Goal: Task Accomplishment & Management: Manage account settings

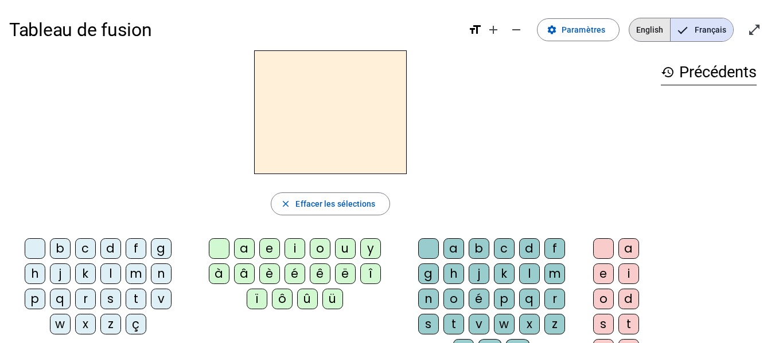
click at [639, 39] on span "English" at bounding box center [649, 29] width 41 height 23
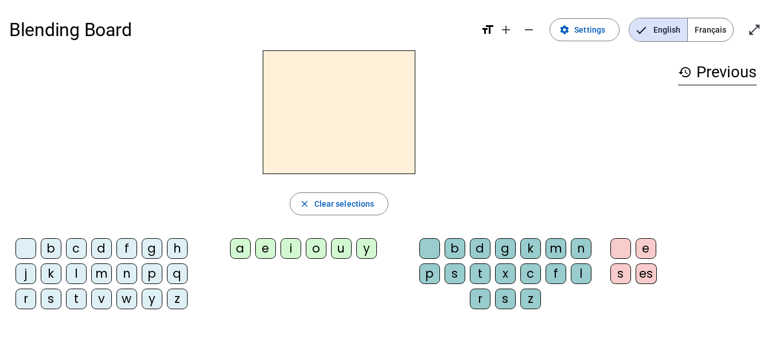
click at [705, 256] on div "history Previous" at bounding box center [717, 175] width 97 height 250
click at [585, 33] on span "Settings" at bounding box center [589, 29] width 31 height 14
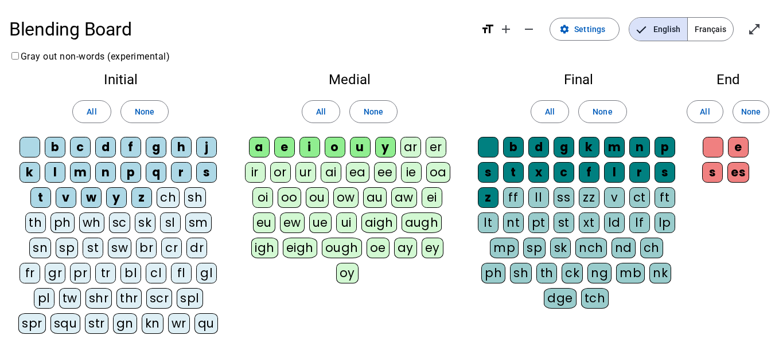
click at [609, 110] on span "None" at bounding box center [601, 112] width 19 height 14
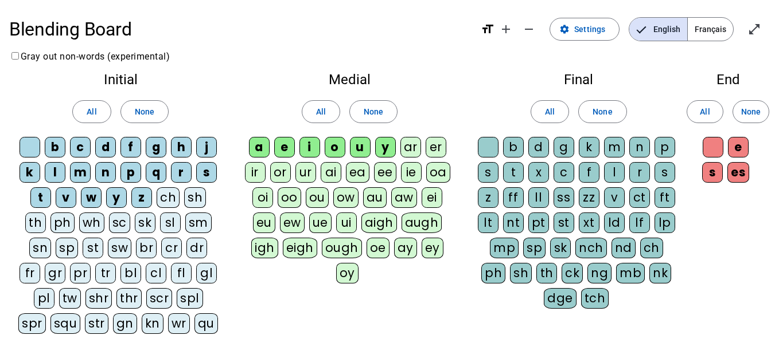
click at [511, 202] on div "ff" at bounding box center [513, 197] width 21 height 21
click at [536, 201] on div "ll" at bounding box center [538, 197] width 21 height 21
click at [559, 204] on div "ss" at bounding box center [563, 197] width 21 height 21
click at [588, 204] on div "zz" at bounding box center [589, 197] width 21 height 21
click at [382, 143] on div "y" at bounding box center [385, 147] width 21 height 21
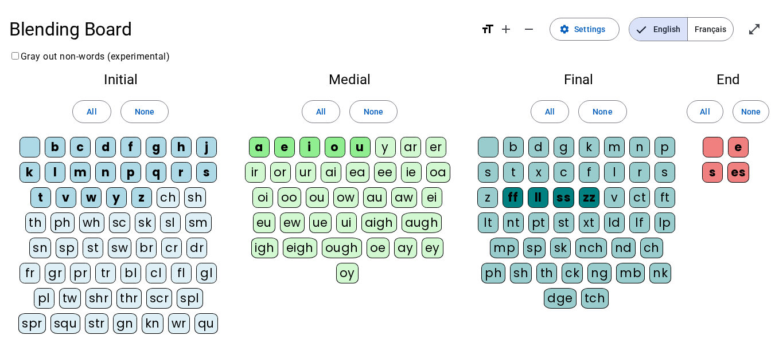
click at [159, 196] on div "ch" at bounding box center [168, 197] width 23 height 21
click at [198, 189] on div "sh" at bounding box center [195, 197] width 22 height 21
click at [34, 221] on div "th" at bounding box center [35, 223] width 21 height 21
click at [123, 226] on div "sc" at bounding box center [119, 223] width 21 height 21
click at [146, 225] on div "sk" at bounding box center [145, 223] width 21 height 21
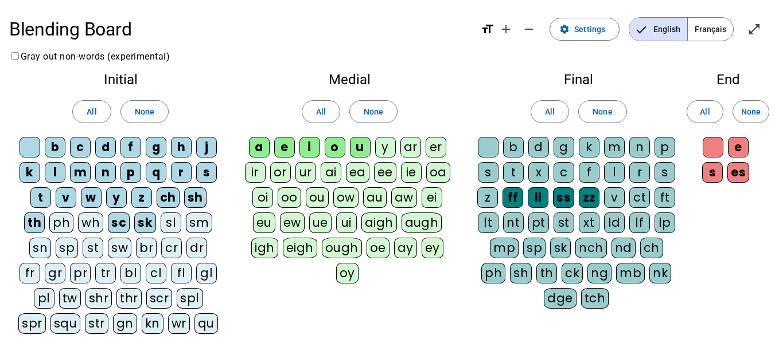
click at [167, 225] on div "sl" at bounding box center [171, 223] width 21 height 21
click at [197, 226] on div "sm" at bounding box center [199, 223] width 26 height 21
click at [45, 252] on div "sn" at bounding box center [40, 248] width 22 height 21
click at [68, 255] on div "sp" at bounding box center [67, 248] width 22 height 21
click at [93, 251] on div "st" at bounding box center [93, 248] width 21 height 21
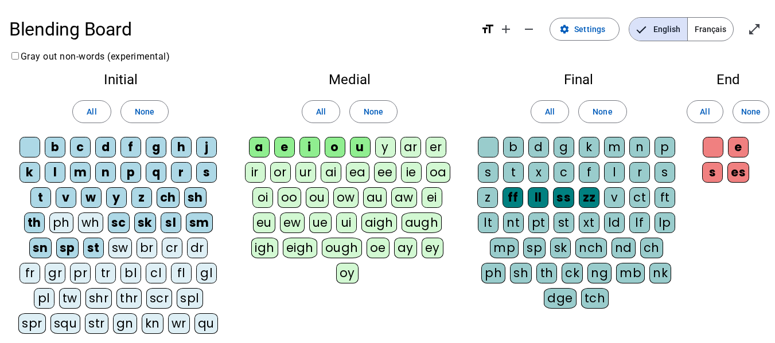
click at [126, 247] on div "sw" at bounding box center [120, 248] width 24 height 21
click at [146, 250] on div "br" at bounding box center [147, 248] width 21 height 21
click at [174, 253] on div "cr" at bounding box center [172, 248] width 21 height 21
click at [197, 243] on div "dr" at bounding box center [197, 248] width 21 height 21
click at [32, 275] on div "fr" at bounding box center [29, 273] width 21 height 21
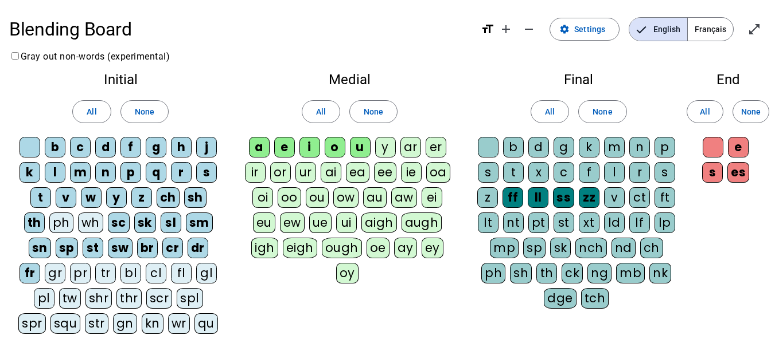
click at [49, 271] on div "gr" at bounding box center [55, 273] width 21 height 21
click at [77, 275] on div "pr" at bounding box center [80, 273] width 21 height 21
click at [104, 277] on div "tr" at bounding box center [105, 273] width 21 height 21
click at [128, 276] on div "bl" at bounding box center [130, 273] width 21 height 21
click at [158, 274] on div "cl" at bounding box center [156, 273] width 21 height 21
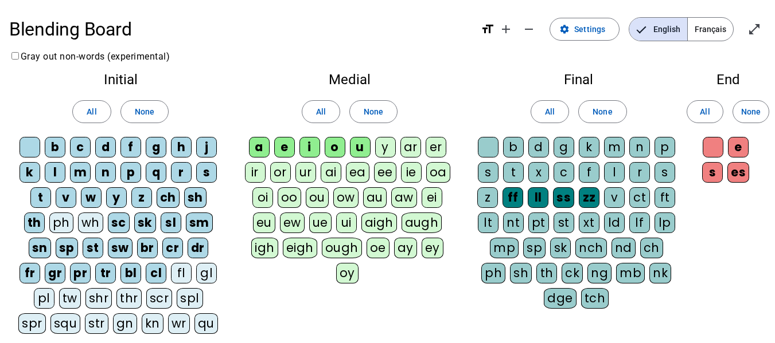
click at [183, 276] on div "fl" at bounding box center [181, 273] width 21 height 21
click at [208, 274] on div "gl" at bounding box center [206, 273] width 21 height 21
click at [34, 307] on div "pl" at bounding box center [44, 298] width 21 height 21
click at [59, 306] on div "tw" at bounding box center [70, 298] width 22 height 21
click at [194, 331] on div "qu" at bounding box center [206, 324] width 24 height 21
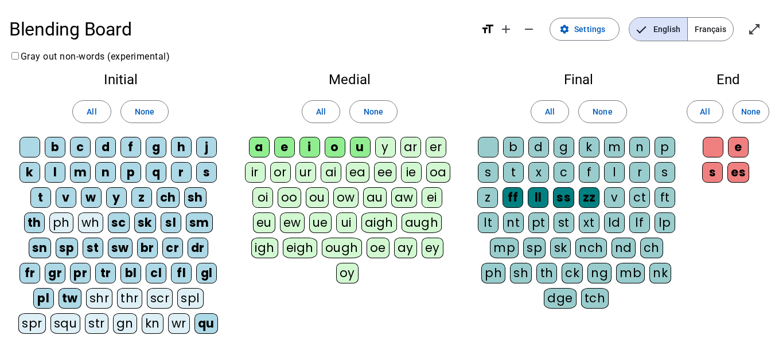
click at [737, 272] on div "Initial All None b c d f g h j k l m n p q r s t v w y z ch sh th ph wh sc sk s…" at bounding box center [387, 206] width 756 height 284
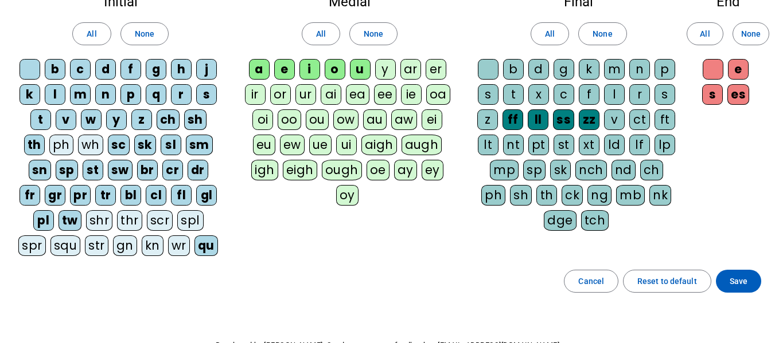
scroll to position [79, 0]
click at [741, 287] on span "Save" at bounding box center [738, 281] width 18 height 14
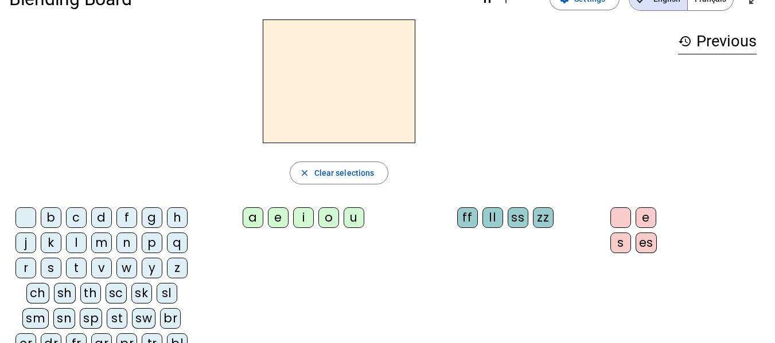
scroll to position [26, 0]
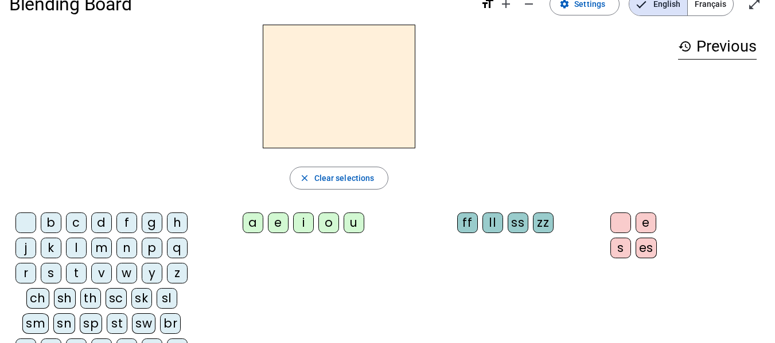
click at [400, 287] on div "b c d f g h j k l m n p q r s t v w y z ch sh th sc sk sl sm sn sp st sw br cr …" at bounding box center [338, 301] width 659 height 186
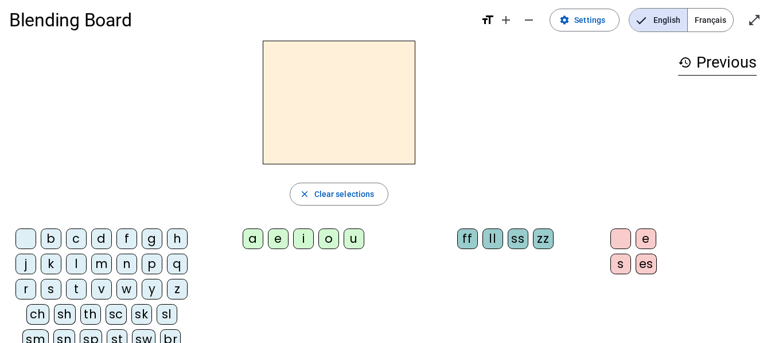
scroll to position [10, 0]
